Goal: Navigation & Orientation: Find specific page/section

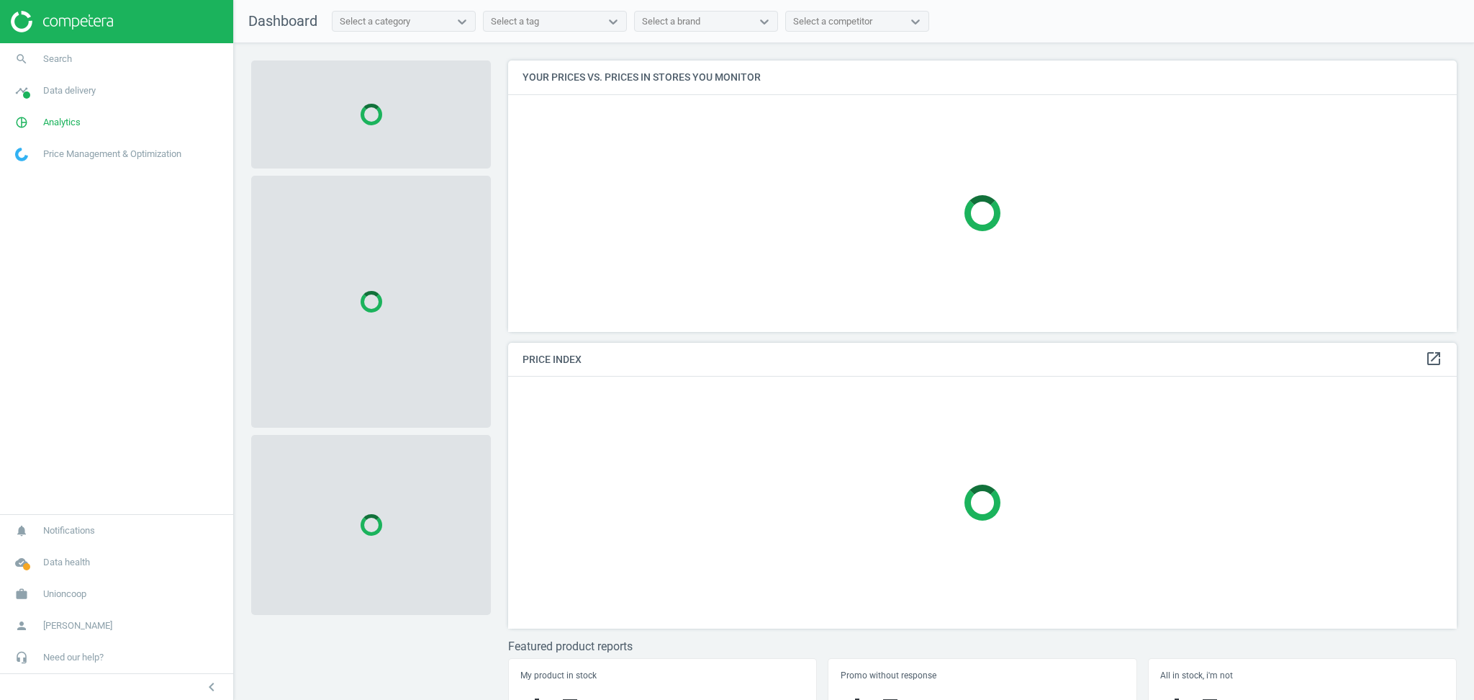
scroll to position [301, 963]
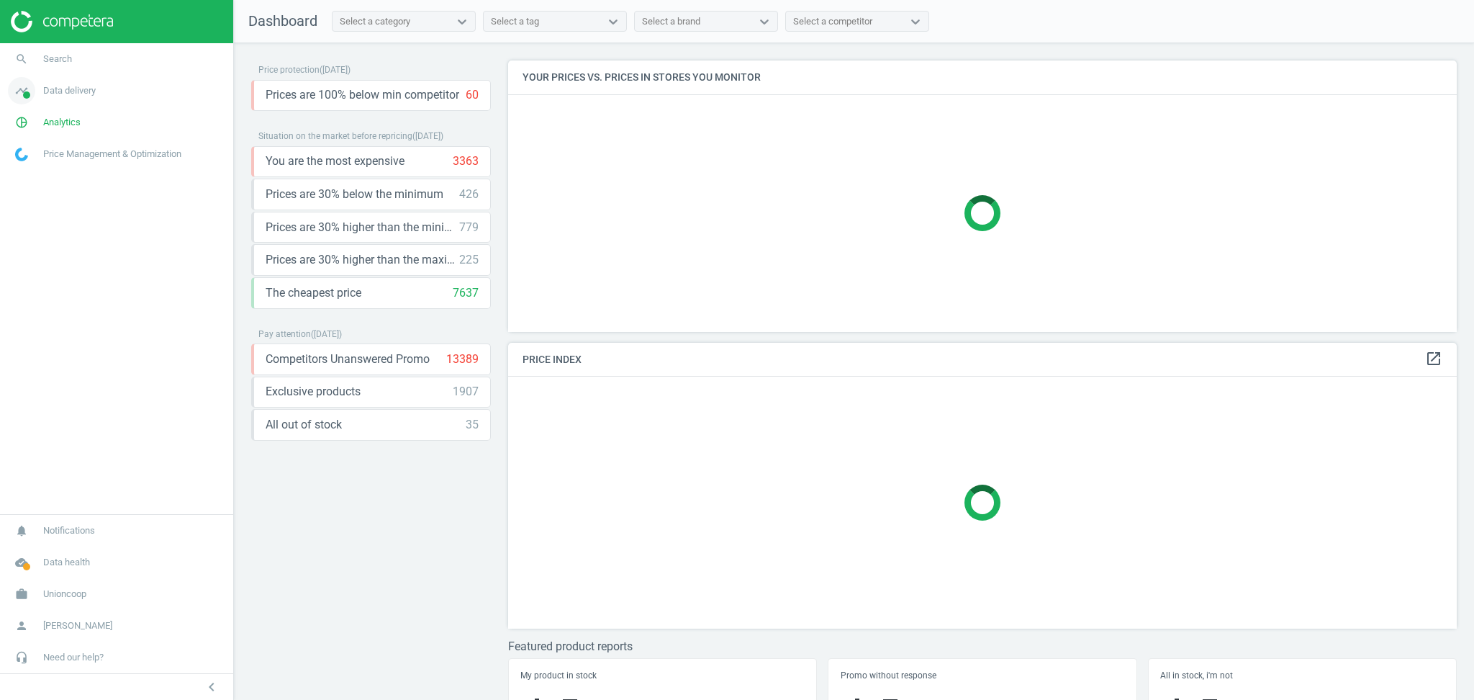
click at [83, 90] on span "Data delivery" at bounding box center [69, 90] width 53 height 13
click at [33, 166] on span "Matches" at bounding box center [32, 165] width 32 height 12
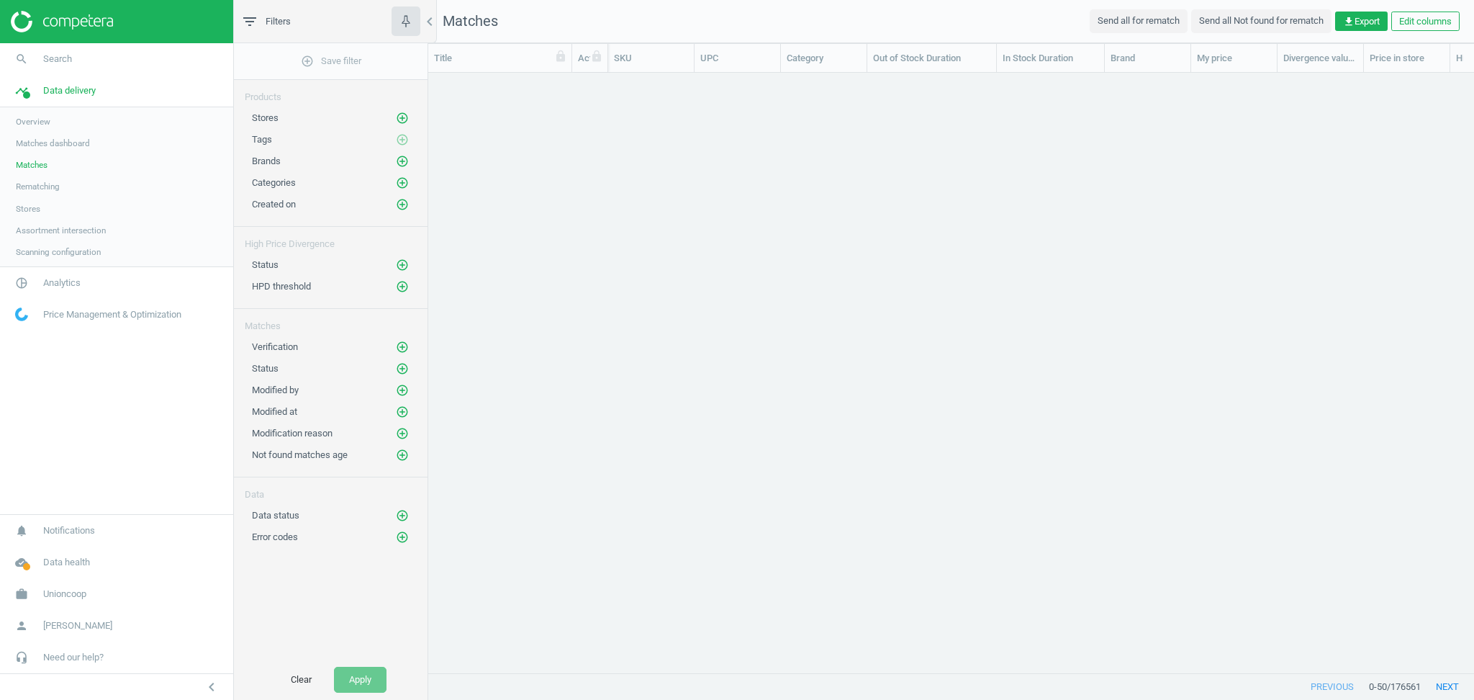
scroll to position [14, 15]
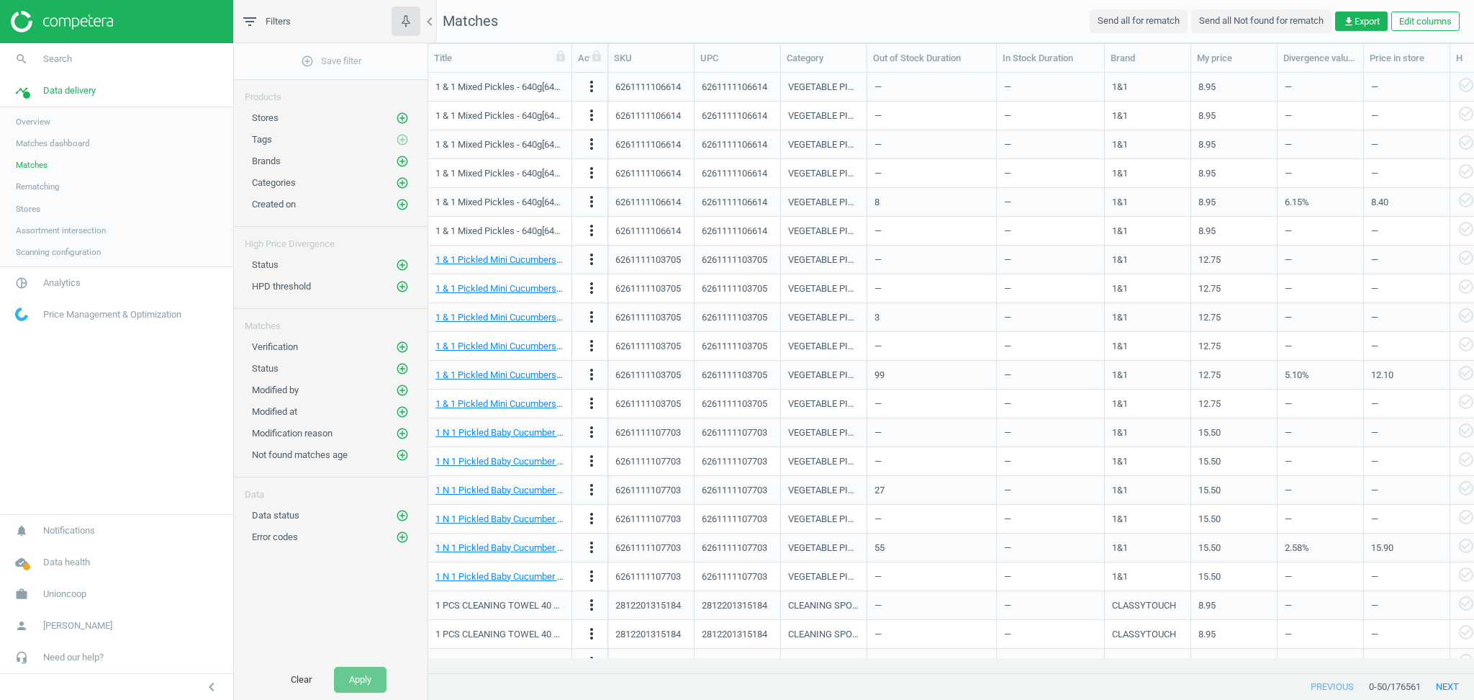
click at [33, 210] on span "Stores" at bounding box center [28, 209] width 24 height 12
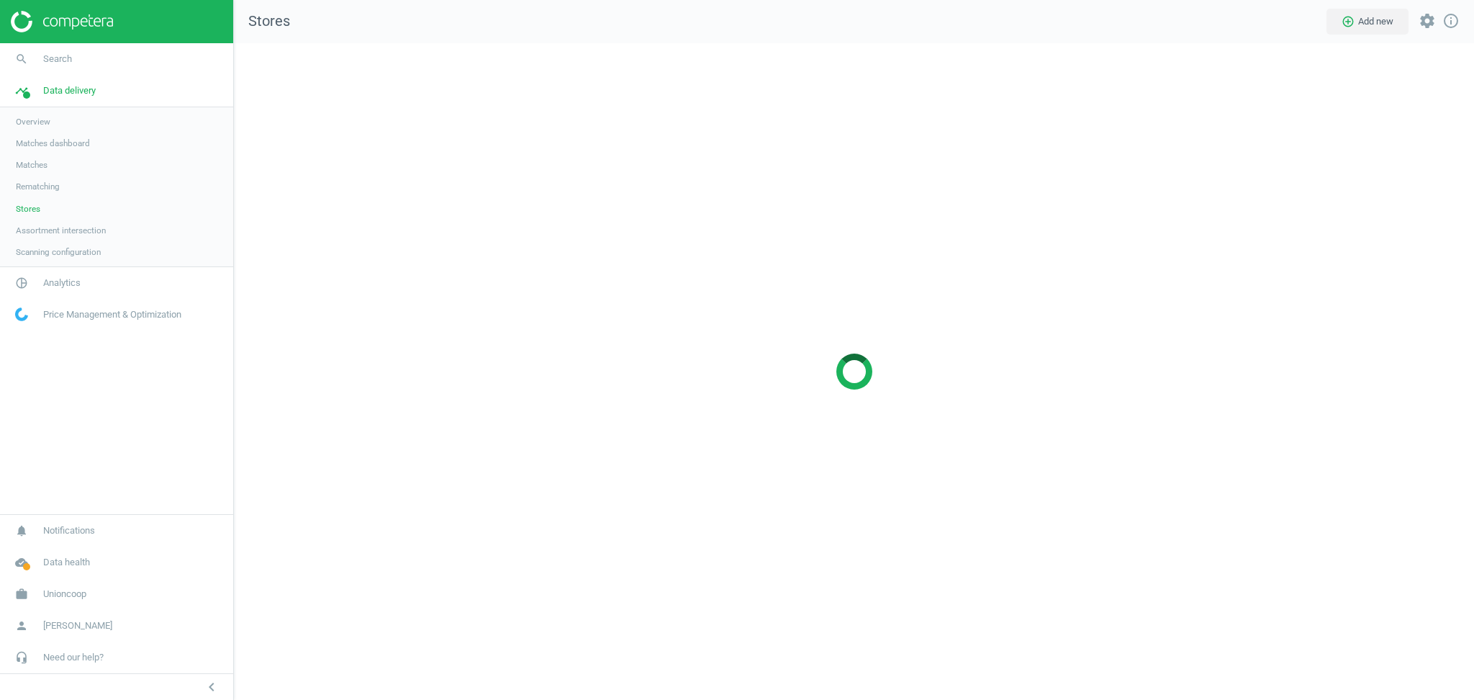
scroll to position [686, 1270]
